Goal: Navigation & Orientation: Find specific page/section

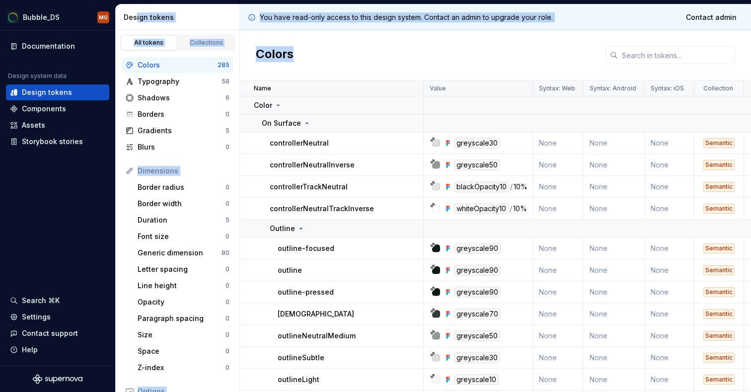
drag, startPoint x: 137, startPoint y: 12, endPoint x: 481, endPoint y: 45, distance: 345.9
click at [476, 48] on div "Design tokens All tokens Collections Colors 285 Typography 58 Shadows 6 Borders…" at bounding box center [433, 198] width 635 height 388
click at [167, 75] on div "Typography 58" at bounding box center [178, 82] width 112 height 16
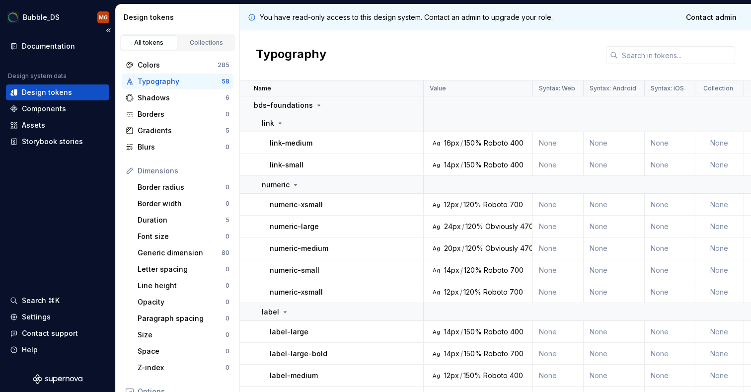
click at [58, 55] on div "Documentation Design system data Design tokens Components Assets Storybook stor…" at bounding box center [57, 93] width 103 height 111
click at [51, 43] on div "Documentation" at bounding box center [48, 46] width 53 height 10
